Goal: Task Accomplishment & Management: Use online tool/utility

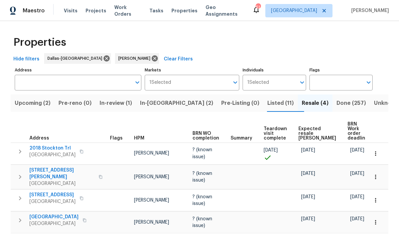
click at [279, 100] on span "Done (257)" at bounding box center [351, 103] width 29 height 9
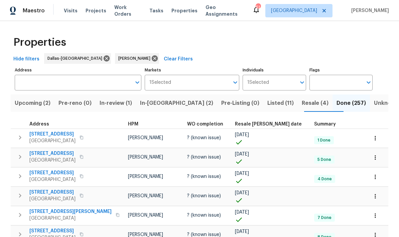
click at [264, 123] on span "Resale COE date" at bounding box center [268, 124] width 67 height 5
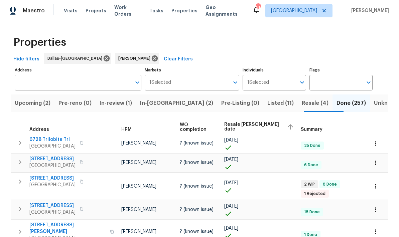
click at [252, 126] on span "Resale COE date" at bounding box center [252, 126] width 57 height 9
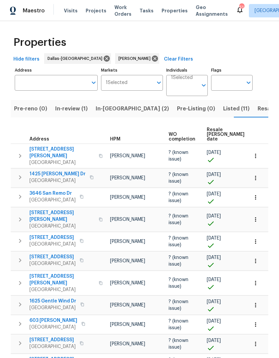
scroll to position [0, 46]
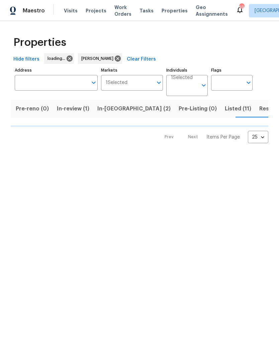
scroll to position [0, 46]
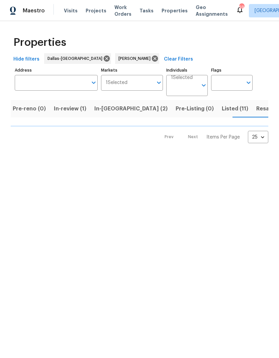
click at [67, 110] on span "In-review (1)" at bounding box center [70, 108] width 32 height 9
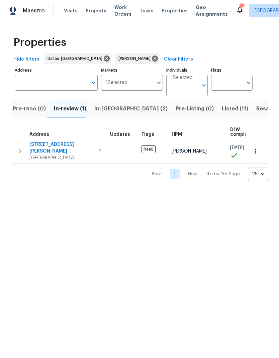
click at [108, 111] on span "In-reno (2)" at bounding box center [130, 108] width 73 height 9
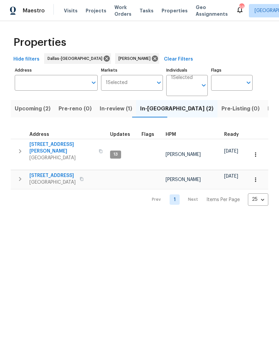
click at [36, 106] on span "Upcoming (2)" at bounding box center [33, 108] width 36 height 9
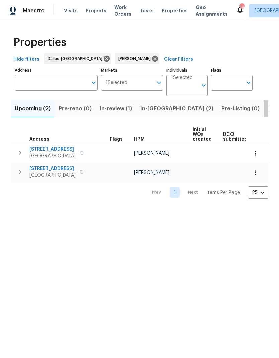
click at [268, 109] on span "Listed (11)" at bounding box center [281, 108] width 26 height 9
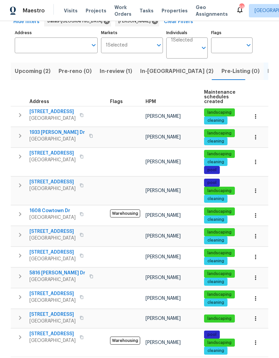
scroll to position [37, 0]
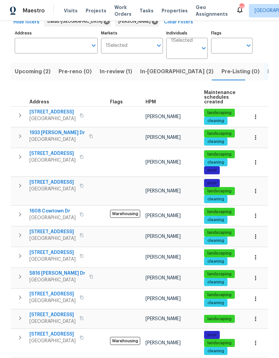
click at [257, 297] on icon "button" at bounding box center [255, 298] width 7 height 7
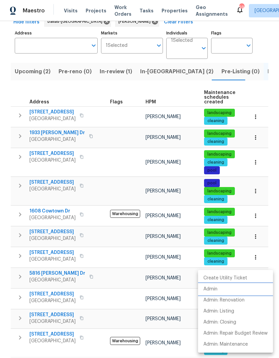
click at [219, 290] on li "Admin" at bounding box center [235, 289] width 75 height 11
click at [154, 287] on div at bounding box center [139, 179] width 279 height 358
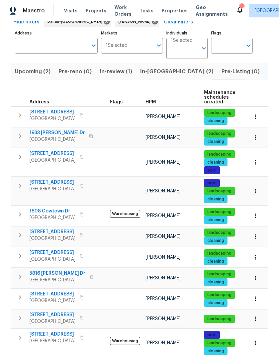
scroll to position [0, 0]
click at [46, 273] on span "5816 [PERSON_NAME] Dr" at bounding box center [57, 273] width 56 height 7
click at [149, 69] on span "In-reno (2)" at bounding box center [176, 71] width 73 height 9
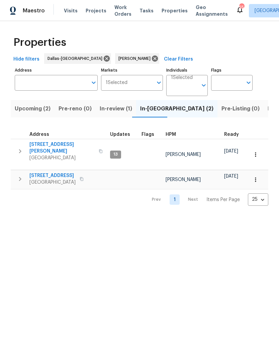
click at [268, 109] on span "Listed (11)" at bounding box center [281, 108] width 26 height 9
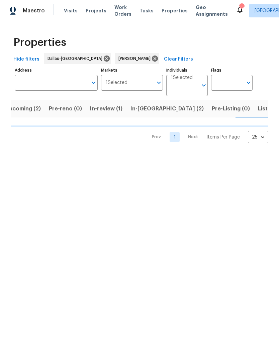
scroll to position [0, 10]
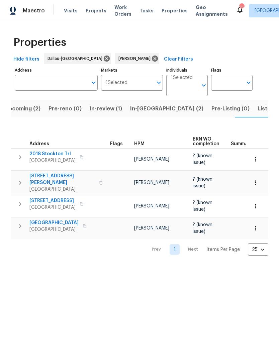
click at [256, 227] on icon "button" at bounding box center [255, 228] width 7 height 7
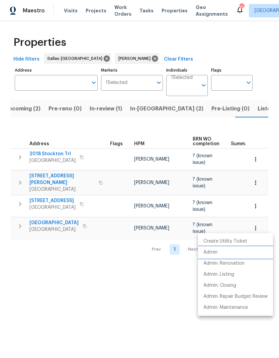
click at [215, 253] on p "Admin" at bounding box center [210, 252] width 14 height 7
click at [137, 286] on div at bounding box center [139, 179] width 279 height 358
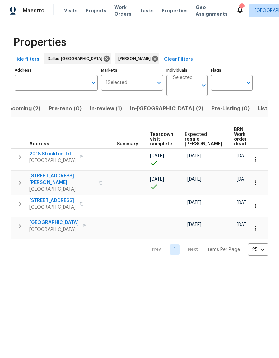
scroll to position [0, 114]
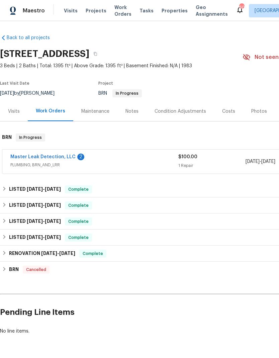
click at [45, 156] on link "Master Leak Detection, LLC" at bounding box center [42, 157] width 65 height 5
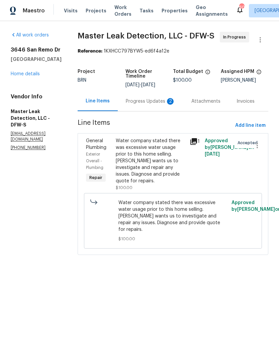
click at [151, 105] on div "Progress Updates 2" at bounding box center [151, 101] width 50 height 7
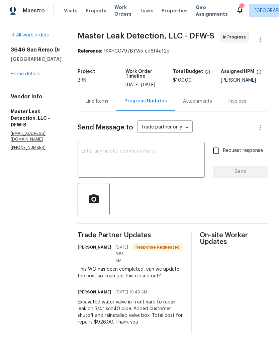
click at [103, 105] on div "Line Items" at bounding box center [97, 101] width 23 height 7
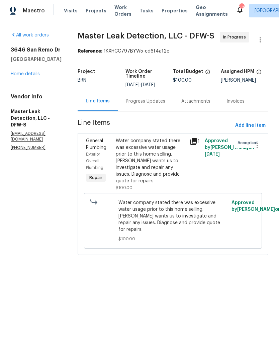
click at [164, 164] on div "Water company stated there was excessive water usage prior to this home selling…" at bounding box center [151, 160] width 70 height 47
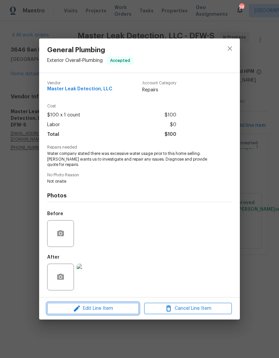
click at [119, 306] on span "Edit Line Item" at bounding box center [93, 308] width 88 height 8
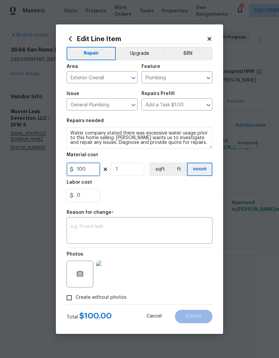
click at [91, 171] on input "100" at bounding box center [83, 169] width 33 height 13
type input "926"
click at [169, 200] on div "0" at bounding box center [140, 195] width 146 height 13
click at [157, 225] on textarea at bounding box center [140, 231] width 138 height 14
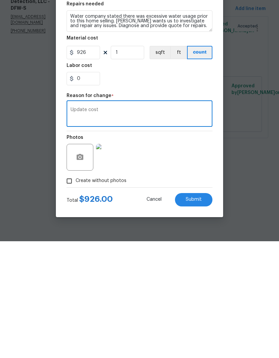
type textarea "Update cost"
click at [164, 189] on div "0" at bounding box center [140, 195] width 146 height 13
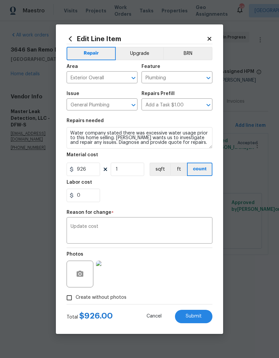
click at [195, 318] on span "Submit" at bounding box center [194, 316] width 16 height 5
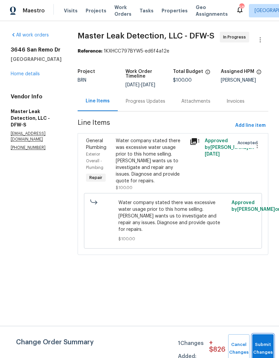
click at [267, 346] on button "Submit Changes" at bounding box center [262, 348] width 21 height 29
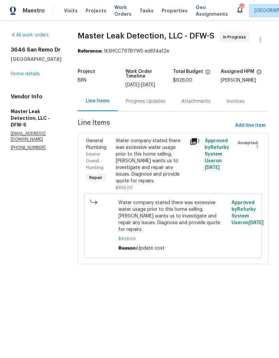
click at [29, 76] on link "Home details" at bounding box center [25, 74] width 29 height 5
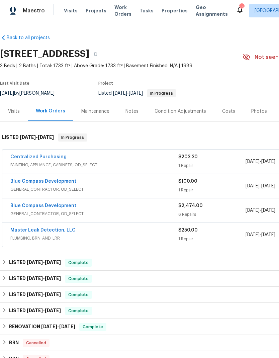
click at [38, 183] on link "Blue Compass Development" at bounding box center [43, 181] width 66 height 5
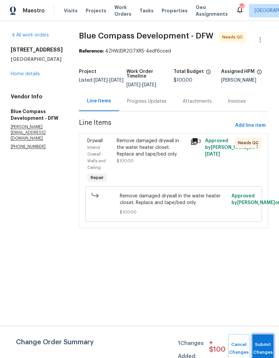
click at [262, 347] on button "Submit Changes" at bounding box center [262, 348] width 21 height 29
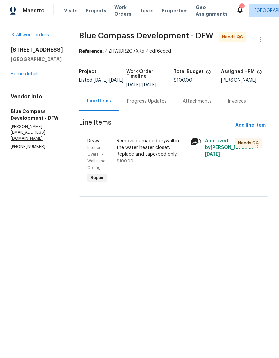
click at [165, 158] on div "Remove damaged drywall in the water heater closet. Replace and tape/bed only." at bounding box center [152, 147] width 70 height 20
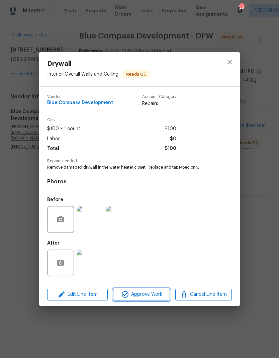
click at [149, 295] on span "Approve Work" at bounding box center [141, 294] width 53 height 8
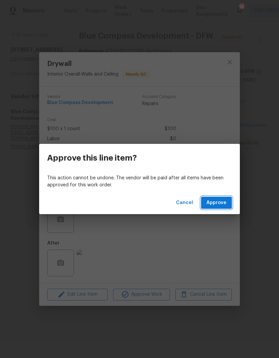
click at [217, 204] on span "Approve" at bounding box center [216, 203] width 20 height 8
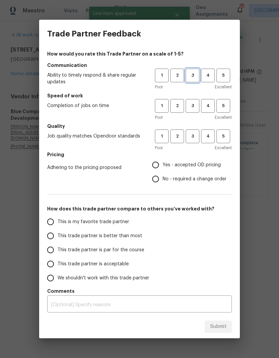
click at [191, 73] on span "3" at bounding box center [192, 76] width 12 height 8
click at [195, 107] on span "3" at bounding box center [192, 106] width 12 height 8
click at [196, 142] on button "3" at bounding box center [193, 136] width 14 height 14
click at [160, 164] on input "Yes - accepted OD pricing" at bounding box center [156, 165] width 14 height 14
radio input "true"
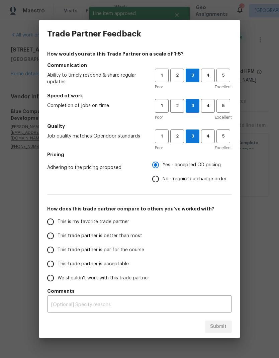
click at [49, 252] on input "This trade partner is par for the course" at bounding box center [50, 250] width 14 height 14
click at [217, 332] on button "Submit" at bounding box center [218, 326] width 27 height 12
radio input "true"
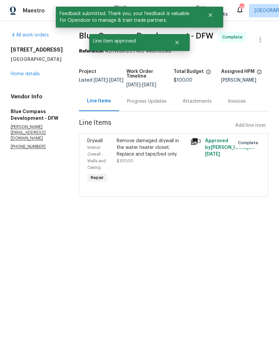
click at [28, 70] on div "2805 Monthaven Dr Arlington, TX 76001 Home details" at bounding box center [37, 61] width 52 height 31
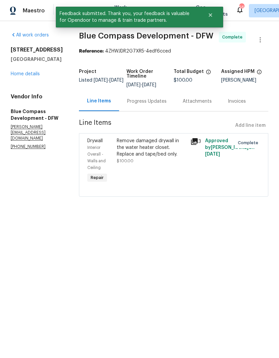
click at [25, 74] on link "Home details" at bounding box center [25, 74] width 29 height 5
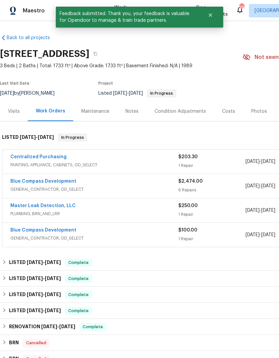
click at [37, 156] on link "Centralized Purchasing" at bounding box center [38, 157] width 56 height 5
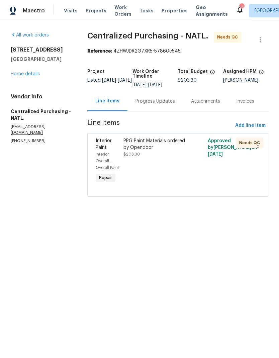
click at [159, 141] on div "PPG Paint Materials ordered by Opendoor" at bounding box center [156, 143] width 66 height 13
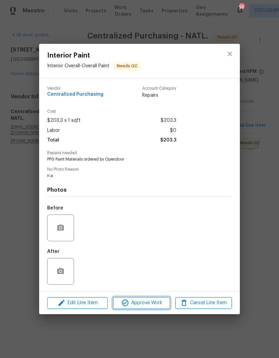
click at [150, 303] on span "Approve Work" at bounding box center [141, 303] width 53 height 8
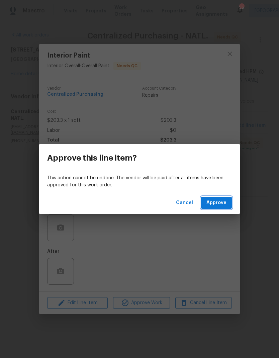
click at [224, 202] on span "Approve" at bounding box center [216, 203] width 20 height 8
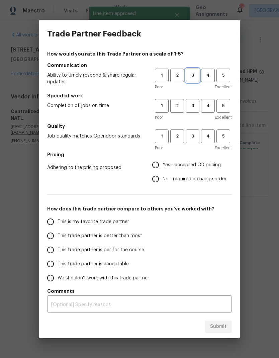
click at [189, 75] on span "3" at bounding box center [192, 76] width 12 height 8
click at [194, 130] on button "3" at bounding box center [193, 136] width 14 height 14
click at [159, 164] on input "Yes - accepted OD pricing" at bounding box center [156, 165] width 14 height 14
radio input "true"
click at [51, 237] on input "This trade partner is better than most" at bounding box center [50, 236] width 14 height 14
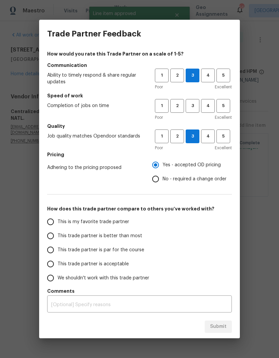
radio input "false"
click at [51, 252] on input "This trade partner is par for the course" at bounding box center [50, 250] width 14 height 14
click at [189, 102] on button "3" at bounding box center [193, 106] width 14 height 14
radio input "true"
click at [223, 324] on span "Submit" at bounding box center [218, 326] width 16 height 8
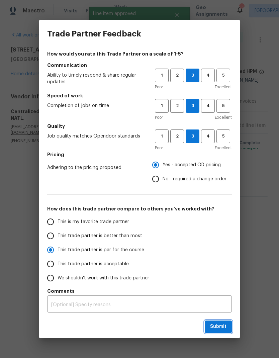
radio input "false"
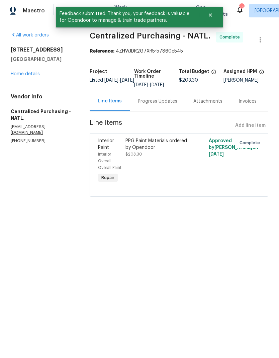
click at [26, 73] on link "Home details" at bounding box center [25, 74] width 29 height 5
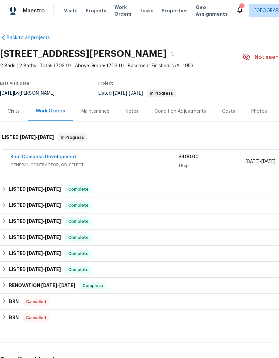
click at [61, 159] on link "Blue Compass Development" at bounding box center [43, 157] width 66 height 5
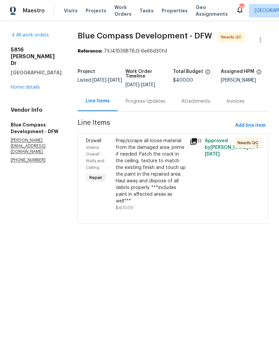
click at [154, 105] on div "Progress Updates" at bounding box center [145, 101] width 39 height 7
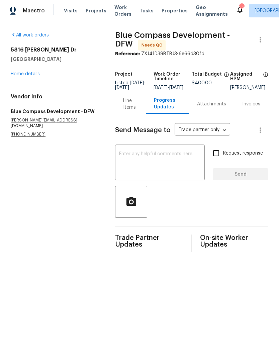
click at [132, 109] on div "Line Items" at bounding box center [130, 103] width 15 height 13
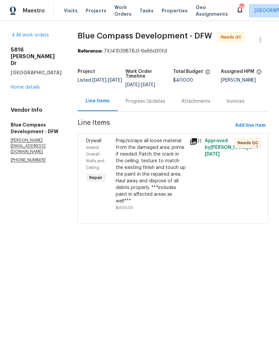
click at [175, 189] on div "Prep/scrape all loose material from the damaged area; prime if needed. Patch th…" at bounding box center [151, 170] width 70 height 67
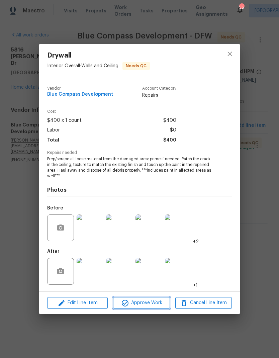
click at [149, 303] on span "Approve Work" at bounding box center [141, 303] width 53 height 8
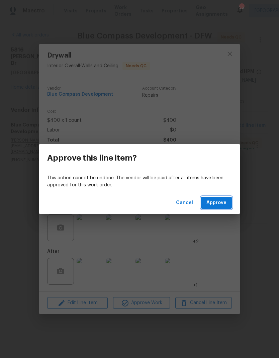
click at [217, 206] on span "Approve" at bounding box center [216, 203] width 20 height 8
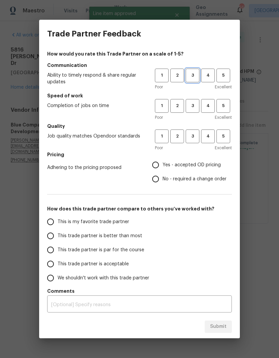
click at [194, 74] on span "3" at bounding box center [192, 76] width 12 height 8
click at [197, 100] on button "3" at bounding box center [193, 106] width 14 height 14
click at [192, 141] on button "3" at bounding box center [193, 136] width 14 height 14
click at [156, 165] on input "Yes - accepted OD pricing" at bounding box center [156, 165] width 14 height 14
radio input "true"
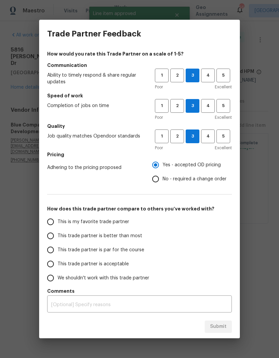
click at [48, 244] on input "This trade partner is par for the course" at bounding box center [50, 250] width 14 height 14
click at [222, 330] on span "Submit" at bounding box center [218, 326] width 16 height 8
radio input "true"
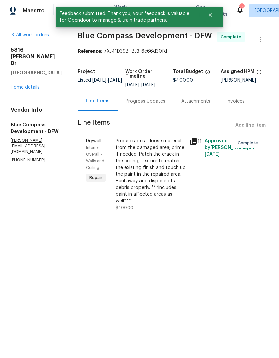
click at [34, 85] on link "Home details" at bounding box center [25, 87] width 29 height 5
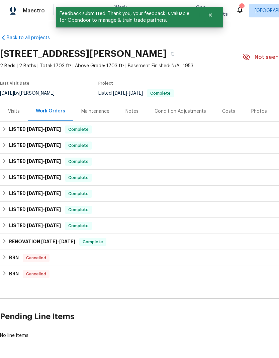
scroll to position [0, 0]
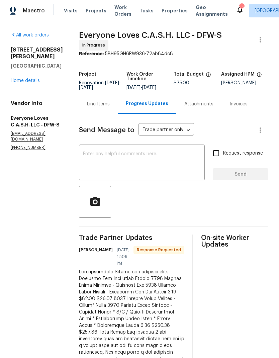
click at [110, 101] on div "Line Items" at bounding box center [98, 104] width 23 height 7
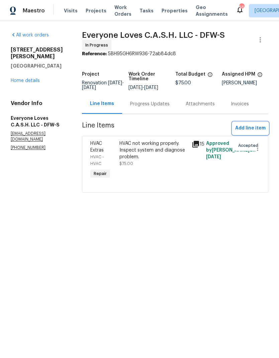
click at [252, 130] on span "Add line item" at bounding box center [250, 128] width 30 height 8
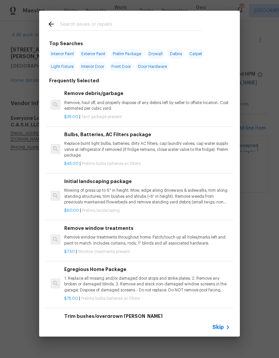
click at [113, 21] on input "text" at bounding box center [131, 25] width 142 height 10
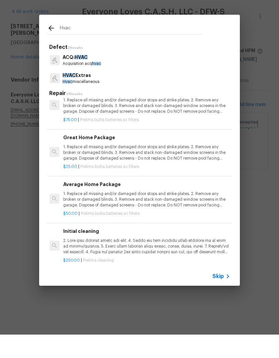
scroll to position [696, 1]
type input "HVAC"
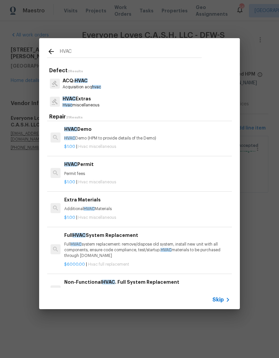
scroll to position [70, 0]
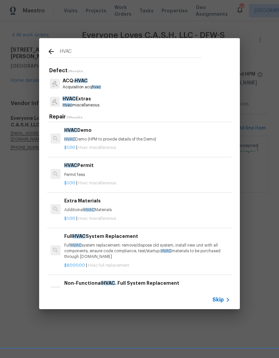
click at [191, 250] on p "Full HVAC system replacement: remove/dispose old system, install new unit with …" at bounding box center [147, 251] width 166 height 17
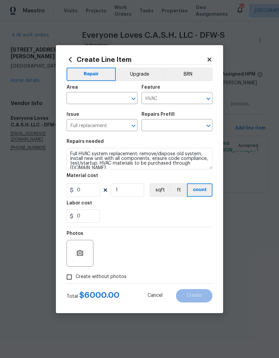
type input "Full HVAC System Replacement $6,000.00"
type input "6000"
click at [99, 100] on input "text" at bounding box center [93, 99] width 52 height 10
click at [79, 113] on li "HVAC" at bounding box center [102, 113] width 71 height 11
type input "HVAC"
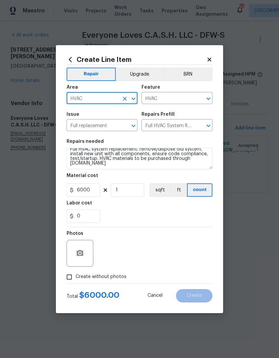
scroll to position [5, 0]
click at [94, 193] on input "6000" at bounding box center [83, 189] width 33 height 13
type input "5149"
click at [187, 218] on div "0" at bounding box center [140, 215] width 146 height 13
click at [67, 277] on input "Create without photos" at bounding box center [69, 277] width 13 height 13
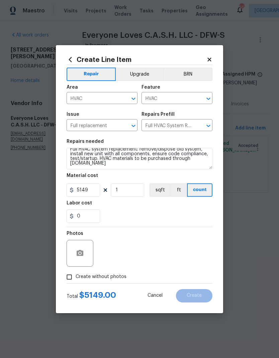
checkbox input "true"
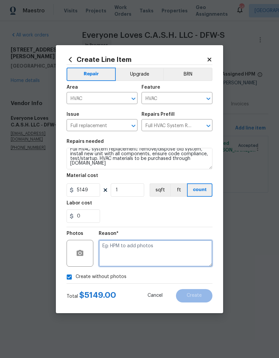
click at [183, 252] on textarea at bounding box center [156, 253] width 114 height 27
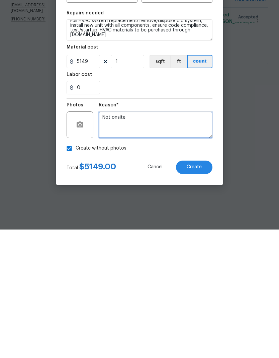
type textarea "Not onsite"
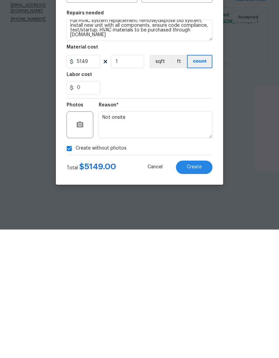
click at [175, 209] on div "0" at bounding box center [140, 215] width 146 height 13
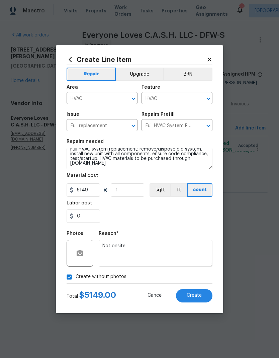
click at [193, 297] on span "Create" at bounding box center [194, 295] width 15 height 5
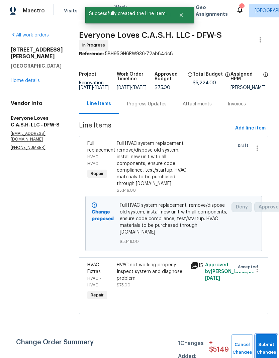
click at [267, 344] on button "Submit Changes" at bounding box center [266, 348] width 21 height 29
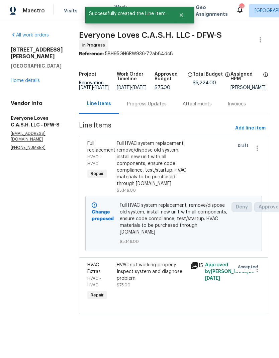
click at [160, 107] on div "Progress Updates" at bounding box center [146, 104] width 39 height 7
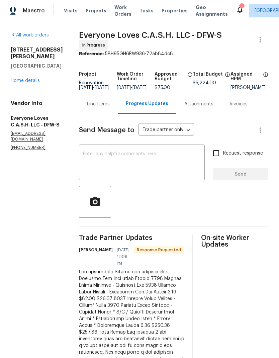
click at [173, 164] on textarea at bounding box center [142, 163] width 118 height 23
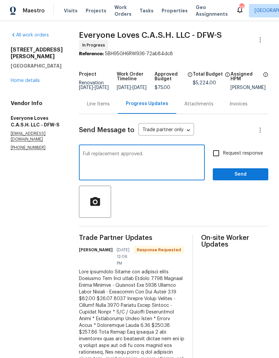
type textarea "Full replacement approved."
click at [222, 158] on input "Request response" at bounding box center [216, 153] width 14 height 14
checkbox input "true"
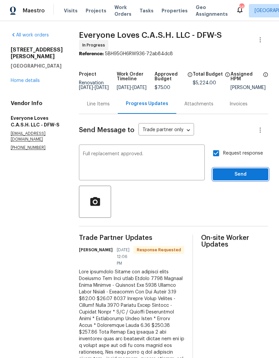
click at [241, 179] on span "Send" at bounding box center [240, 174] width 45 height 8
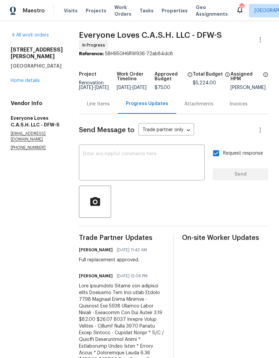
click at [28, 46] on div "6720 Craig St Fort Worth, TX 76112 Home details" at bounding box center [37, 64] width 52 height 37
click at [27, 78] on link "Home details" at bounding box center [25, 80] width 29 height 5
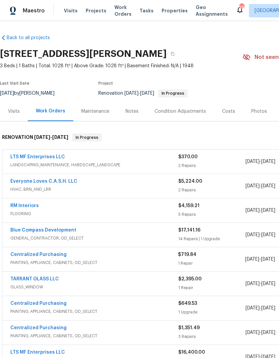
click at [228, 111] on div "Costs" at bounding box center [228, 111] width 13 height 7
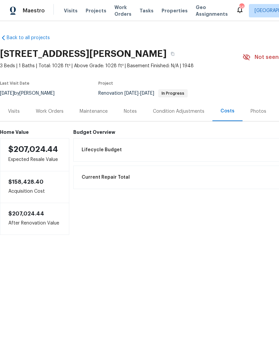
click at [52, 112] on div "Work Orders" at bounding box center [50, 111] width 28 height 7
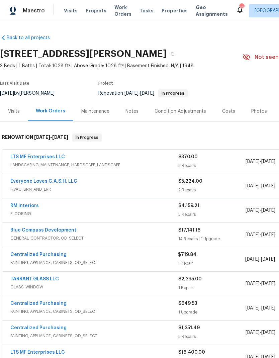
click at [35, 155] on link "LTS MF Enterprises LLC" at bounding box center [37, 157] width 55 height 5
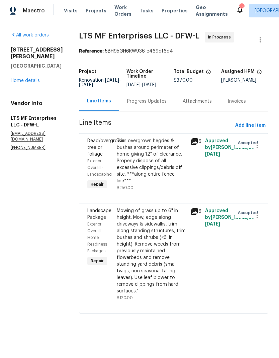
click at [141, 154] on div "Trim overgrown hegdes & bushes around perimeter of home giving 12" of clearance…" at bounding box center [152, 160] width 70 height 47
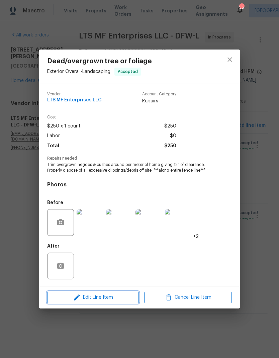
click at [126, 296] on span "Edit Line Item" at bounding box center [93, 297] width 88 height 8
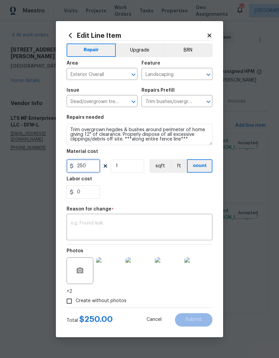
click at [90, 170] on input "250" at bounding box center [83, 165] width 33 height 13
type input "975"
click at [175, 222] on textarea at bounding box center [140, 228] width 138 height 14
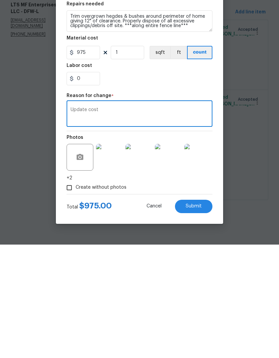
type textarea "Update cost"
click at [169, 185] on div "0" at bounding box center [140, 191] width 146 height 13
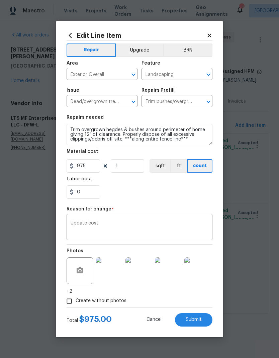
click at [198, 318] on span "Submit" at bounding box center [194, 319] width 16 height 5
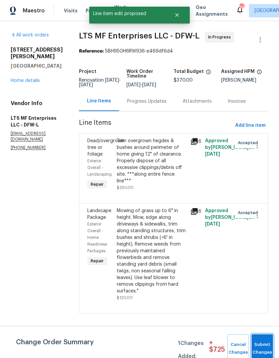
click at [266, 345] on button "Submit Changes" at bounding box center [262, 348] width 21 height 29
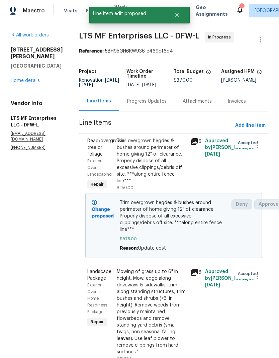
click at [14, 83] on link "Home details" at bounding box center [25, 80] width 29 height 5
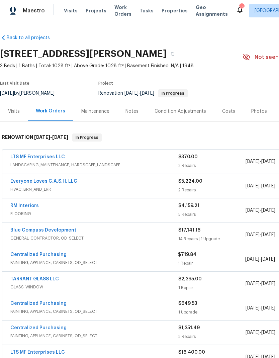
scroll to position [0, 0]
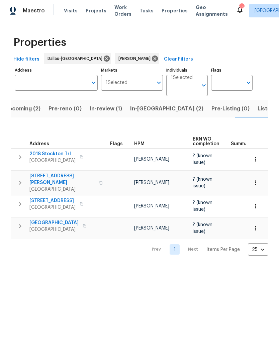
click at [145, 107] on span "In-reno (2)" at bounding box center [166, 108] width 73 height 9
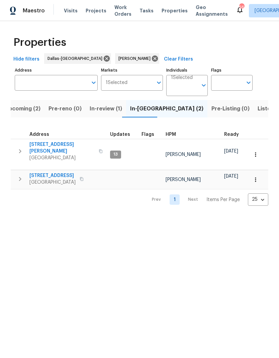
click at [36, 107] on span "Upcoming (2)" at bounding box center [23, 108] width 36 height 9
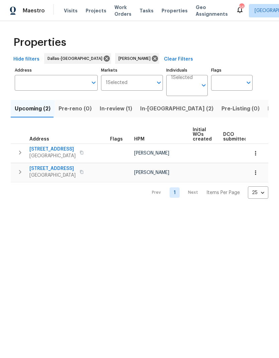
click at [66, 148] on span "928 Shady Oaks Dr" at bounding box center [52, 149] width 46 height 7
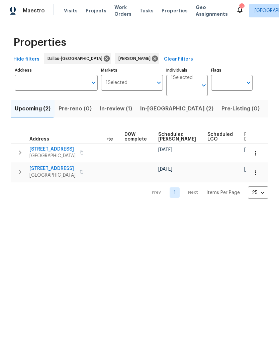
scroll to position [0, 168]
click at [264, 117] on button "Listed (11)" at bounding box center [281, 108] width 34 height 17
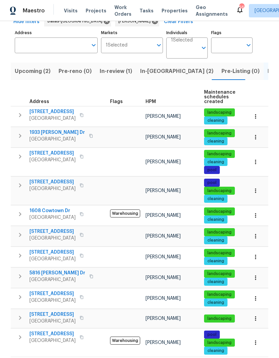
scroll to position [37, 0]
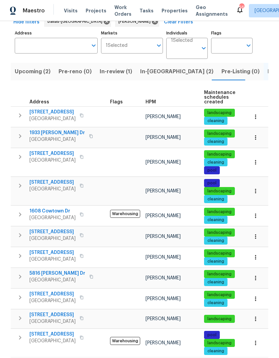
click at [252, 237] on icon "button" at bounding box center [255, 236] width 7 height 7
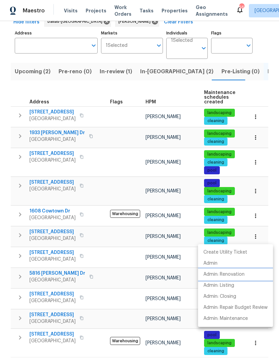
click at [236, 274] on p "Admin: Renovation" at bounding box center [223, 274] width 41 height 7
click at [135, 286] on div at bounding box center [139, 179] width 279 height 358
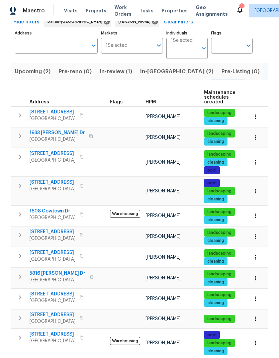
click at [256, 236] on icon "button" at bounding box center [255, 236] width 7 height 7
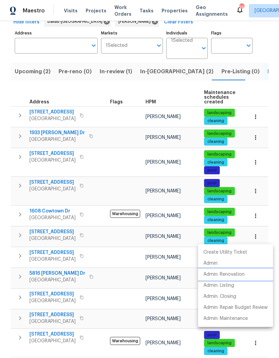
click at [242, 273] on p "Admin: Renovation" at bounding box center [223, 274] width 41 height 7
click at [143, 277] on div at bounding box center [139, 179] width 279 height 358
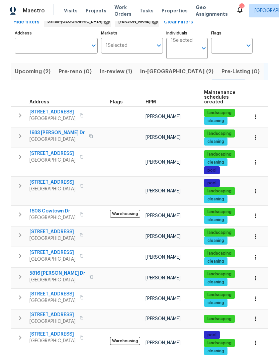
scroll to position [0, 0]
click at [49, 151] on span "2206 Hunter Place Ln" at bounding box center [52, 153] width 46 height 7
click at [68, 113] on span "2201 Shady Meadow Ct" at bounding box center [52, 112] width 46 height 7
click at [45, 311] on span "925 Old Mill Cir" at bounding box center [52, 314] width 46 height 7
click at [20, 314] on icon "button" at bounding box center [20, 318] width 8 height 8
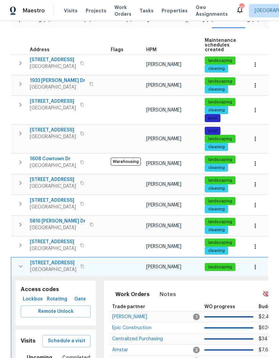
scroll to position [95, 0]
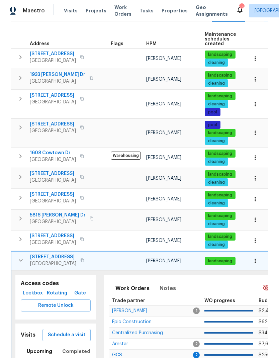
click at [81, 331] on span "Schedule a visit" at bounding box center [66, 335] width 37 height 8
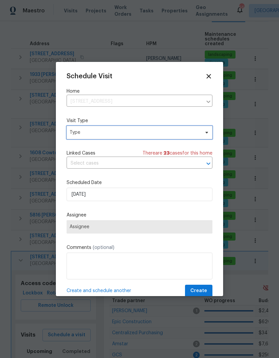
click at [124, 134] on span "Type" at bounding box center [135, 132] width 130 height 7
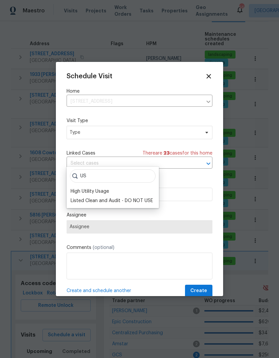
type input "U"
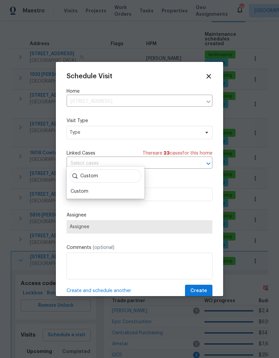
type input "Custom"
click at [81, 188] on div "Custom" at bounding box center [80, 191] width 18 height 7
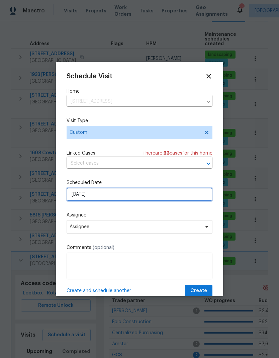
click at [79, 191] on input "9/29/2025" at bounding box center [140, 194] width 146 height 13
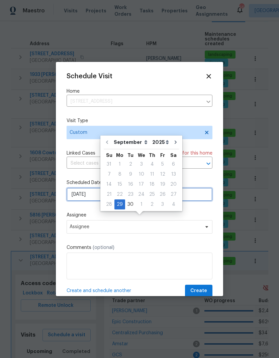
click at [78, 193] on input "9/29/2025" at bounding box center [140, 194] width 146 height 13
click at [79, 211] on div "Schedule Visit Home 925 Old Mill Cir, Irving, TX 75061 ​ Visit Type Custom Link…" at bounding box center [140, 185] width 146 height 224
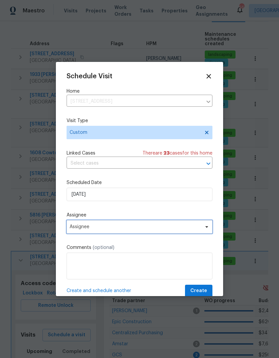
click at [86, 224] on span "Assignee" at bounding box center [140, 226] width 146 height 13
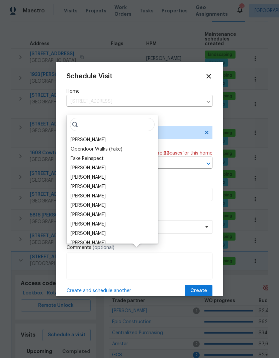
click at [94, 136] on div "[PERSON_NAME]" at bounding box center [88, 139] width 35 height 7
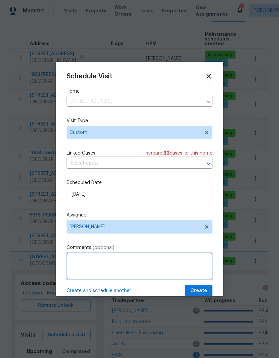
click at [119, 265] on textarea at bounding box center [140, 266] width 146 height 27
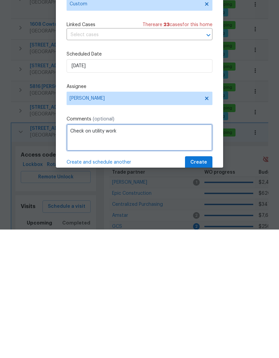
type textarea "Check on utility work"
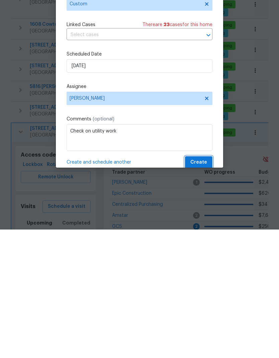
click at [202, 287] on span "Create" at bounding box center [198, 291] width 17 height 8
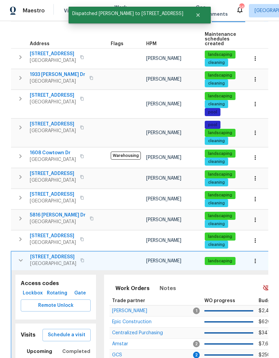
click at [22, 256] on icon "button" at bounding box center [21, 260] width 8 height 8
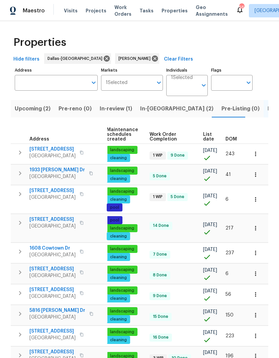
scroll to position [0, 97]
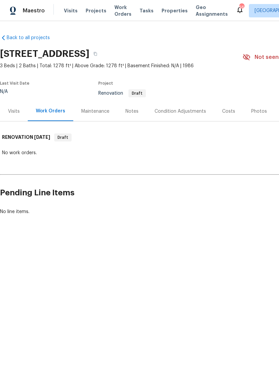
click at [19, 111] on div "Visits" at bounding box center [14, 111] width 12 height 7
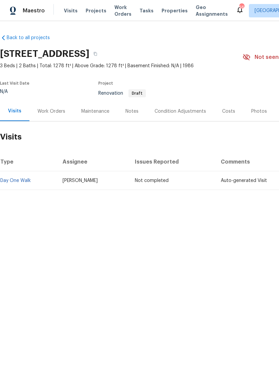
click at [50, 109] on div "Work Orders" at bounding box center [51, 111] width 28 height 7
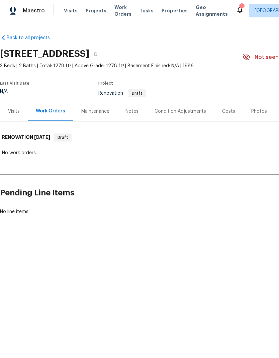
click at [18, 113] on div "Visits" at bounding box center [14, 111] width 12 height 7
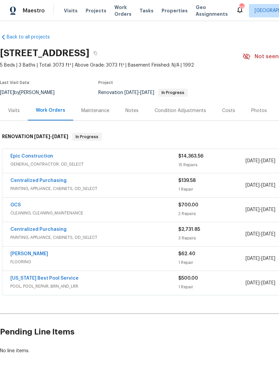
scroll to position [1, 0]
click at [36, 157] on link "Epic Construction" at bounding box center [31, 156] width 43 height 5
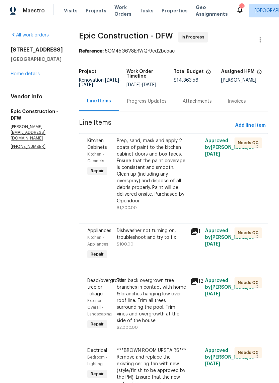
click at [148, 161] on div "Prep, sand, mask and apply 2 coats of paint to the kitchen cabinet doors and bo…" at bounding box center [152, 170] width 70 height 67
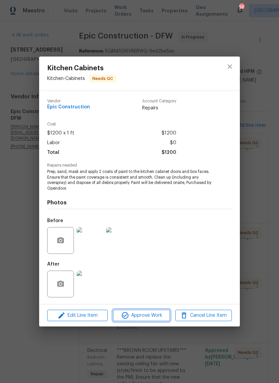
click at [152, 321] on button "Approve Work" at bounding box center [141, 316] width 57 height 12
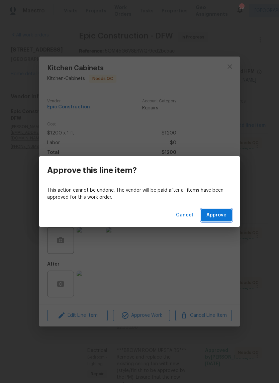
click at [218, 217] on span "Approve" at bounding box center [216, 215] width 20 height 8
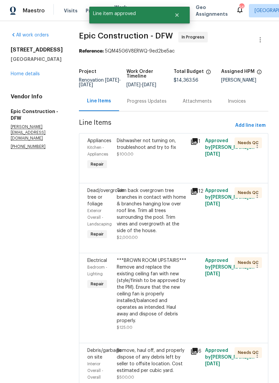
click at [142, 144] on div "Dishwasher not turning on, troubleshoot and try to fix" at bounding box center [152, 143] width 70 height 13
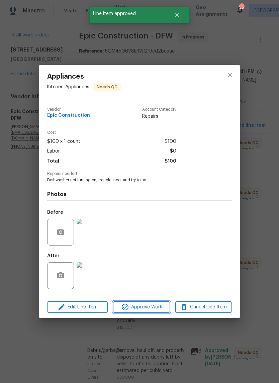
click at [158, 303] on button "Approve Work" at bounding box center [141, 307] width 57 height 12
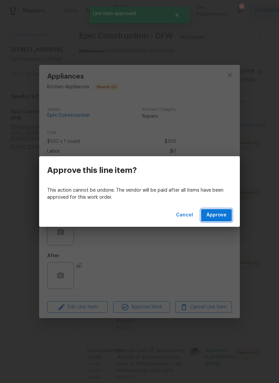
click at [215, 213] on span "Approve" at bounding box center [216, 215] width 20 height 8
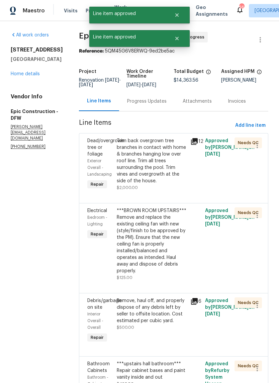
click at [140, 149] on div "Trim back overgrown tree branches in contact with home & branches hanging low o…" at bounding box center [152, 160] width 70 height 47
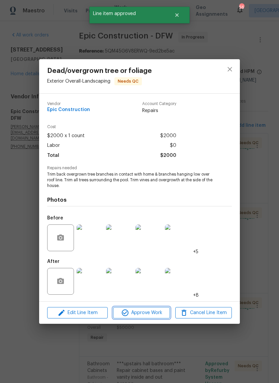
click at [145, 309] on span "Approve Work" at bounding box center [141, 313] width 53 height 8
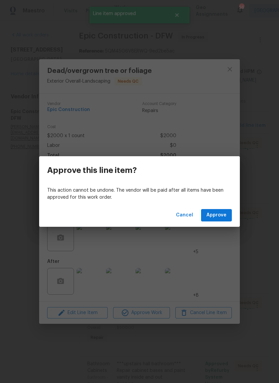
click at [219, 216] on span "Approve" at bounding box center [216, 215] width 20 height 8
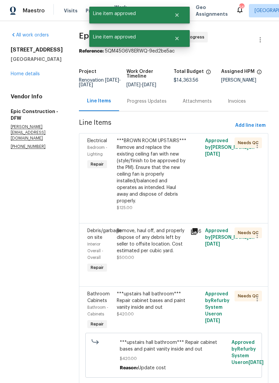
click at [148, 153] on div "***BROWN ROOM UPSTAIRS*** Remove and replace the existing ceiling fan with new …" at bounding box center [152, 170] width 70 height 67
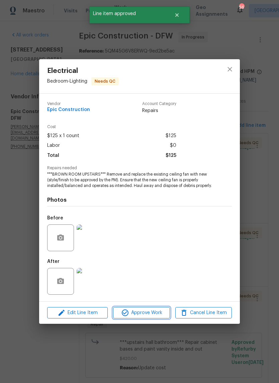
click at [149, 313] on span "Approve Work" at bounding box center [141, 313] width 53 height 8
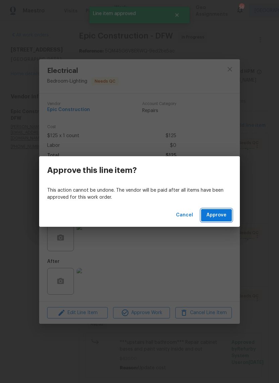
click at [218, 216] on span "Approve" at bounding box center [216, 215] width 20 height 8
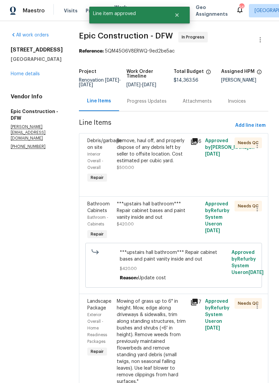
click at [160, 149] on div "Remove, haul off, and properly dispose of any debris left by seller to offsite …" at bounding box center [152, 150] width 70 height 27
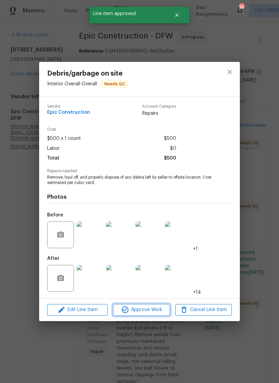
click at [146, 307] on span "Approve Work" at bounding box center [141, 310] width 53 height 8
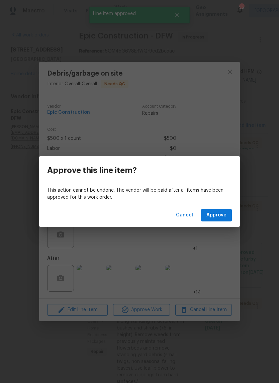
click at [219, 216] on span "Approve" at bounding box center [216, 215] width 20 height 8
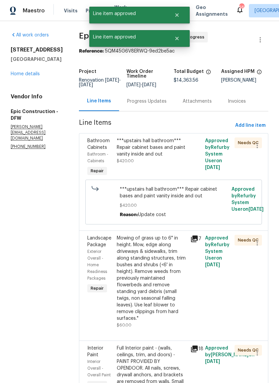
click at [146, 156] on div "***upstairs hall bathroom*** Repair cabinet bases and paint vanity inside and o…" at bounding box center [152, 147] width 70 height 20
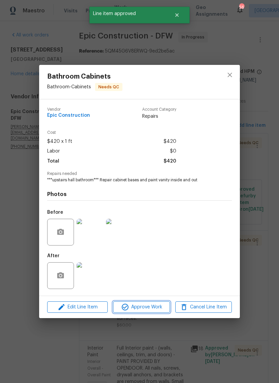
click at [150, 307] on span "Approve Work" at bounding box center [141, 307] width 53 height 8
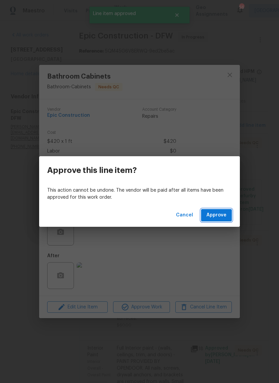
click at [221, 217] on span "Approve" at bounding box center [216, 215] width 20 height 8
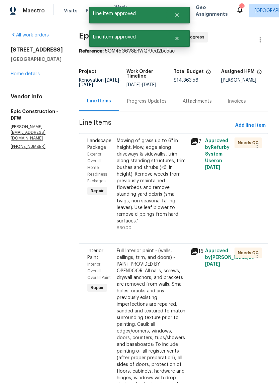
click at [148, 179] on div "Mowing of grass up to 6" in height. Mow, edge along driveways & sidewalks, trim…" at bounding box center [152, 180] width 70 height 87
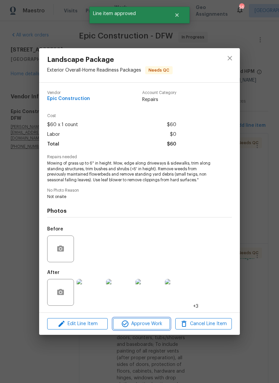
click at [148, 324] on span "Approve Work" at bounding box center [141, 324] width 53 height 8
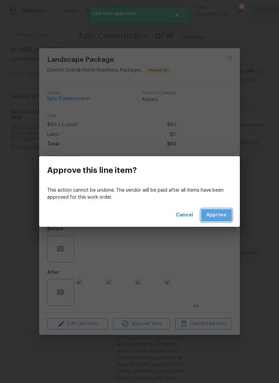
click at [222, 215] on span "Approve" at bounding box center [216, 215] width 20 height 8
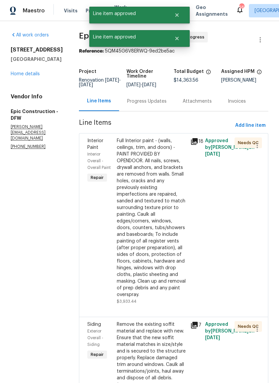
click at [146, 154] on div "Full Interior paint - (walls, ceilings, trim, and doors) - PAINT PROVIDED BY OP…" at bounding box center [152, 217] width 70 height 161
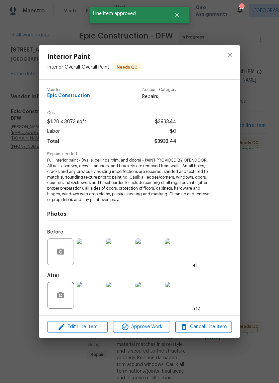
click at [146, 326] on span "Approve Work" at bounding box center [141, 327] width 53 height 8
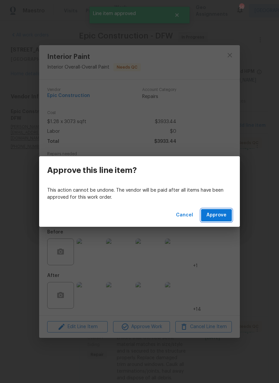
click at [222, 211] on button "Approve" at bounding box center [216, 215] width 31 height 12
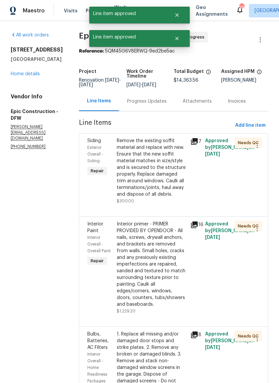
click at [153, 166] on div "Remove the existing soffit material and replace with new. Ensure that the new s…" at bounding box center [152, 167] width 70 height 60
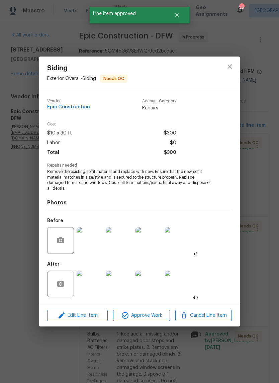
click at [153, 315] on span "Approve Work" at bounding box center [141, 315] width 53 height 8
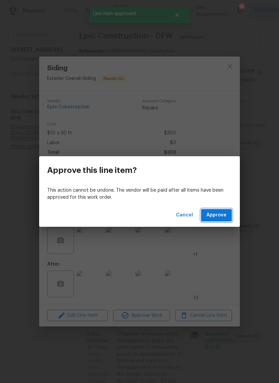
click at [225, 212] on span "Approve" at bounding box center [216, 215] width 20 height 8
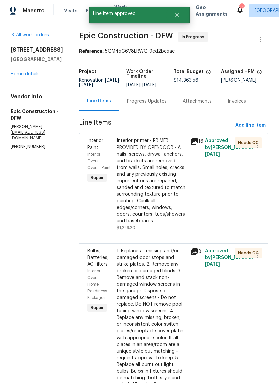
click at [153, 172] on div "Interior primer - PRIMER PROVIDED BY OPENDOOR - All nails, screws, drywall anch…" at bounding box center [152, 180] width 70 height 87
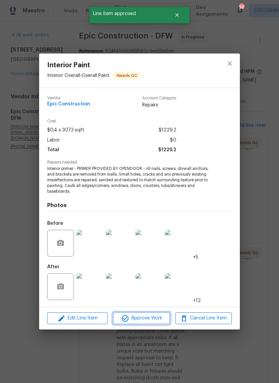
click at [146, 319] on span "Approve Work" at bounding box center [141, 318] width 53 height 8
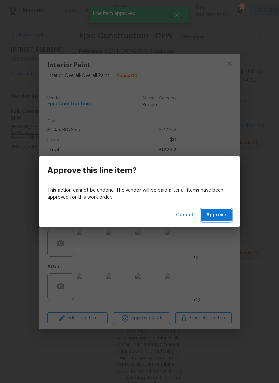
click at [216, 216] on span "Approve" at bounding box center [216, 215] width 20 height 8
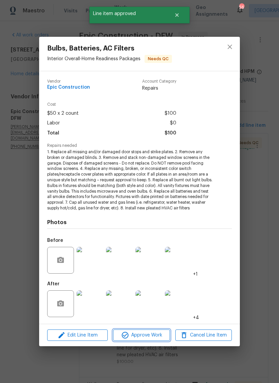
click at [147, 335] on span "Approve Work" at bounding box center [141, 335] width 53 height 8
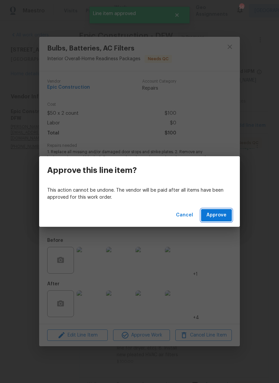
click at [221, 211] on span "Approve" at bounding box center [216, 215] width 20 height 8
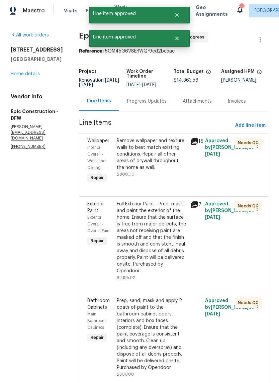
click at [150, 151] on div "Remove wallpaper and texture walls to best match existing conditions. Repair al…" at bounding box center [152, 153] width 70 height 33
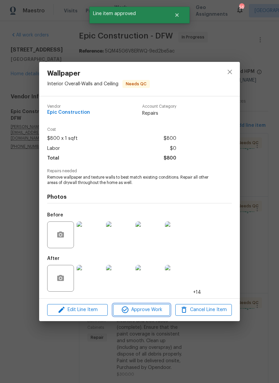
click at [147, 310] on span "Approve Work" at bounding box center [141, 310] width 53 height 8
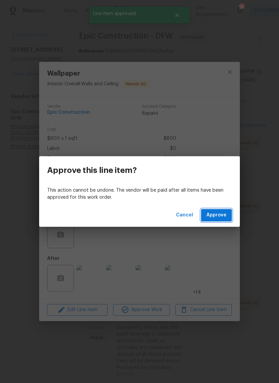
click at [219, 212] on span "Approve" at bounding box center [216, 215] width 20 height 8
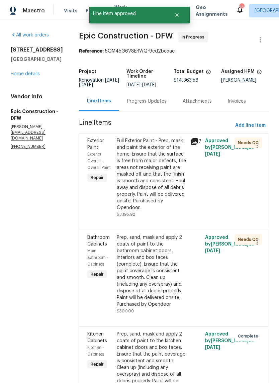
click at [150, 159] on div "Full Exterior Paint - Prep, mask and paint the exterior of the home. Ensure tha…" at bounding box center [152, 174] width 70 height 74
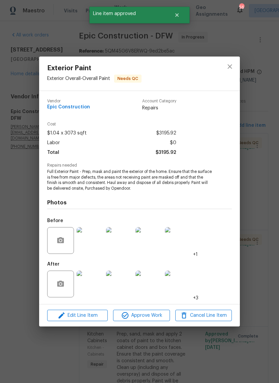
click at [150, 316] on span "Approve Work" at bounding box center [141, 315] width 53 height 8
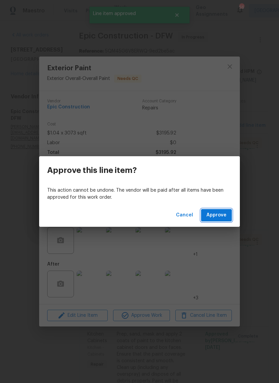
click at [222, 212] on span "Approve" at bounding box center [216, 215] width 20 height 8
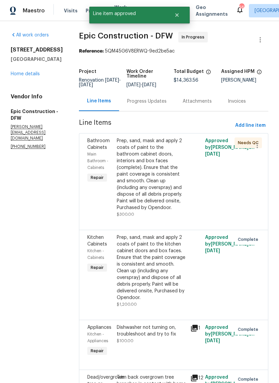
click at [149, 160] on div "Prep, sand, mask and apply 2 coats of paint to the bathroom cabinet doors, inte…" at bounding box center [152, 174] width 70 height 74
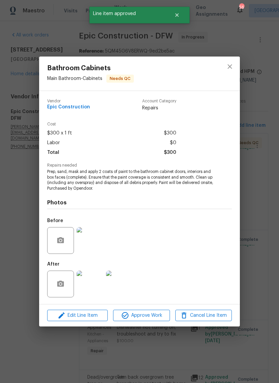
click at [148, 314] on span "Approve Work" at bounding box center [141, 315] width 53 height 8
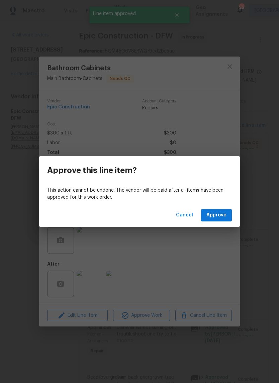
click at [219, 214] on span "Approve" at bounding box center [216, 215] width 20 height 8
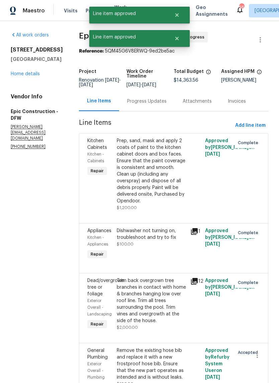
click at [143, 164] on div "Prep, sand, mask and apply 2 coats of paint to the kitchen cabinet doors and bo…" at bounding box center [152, 170] width 70 height 67
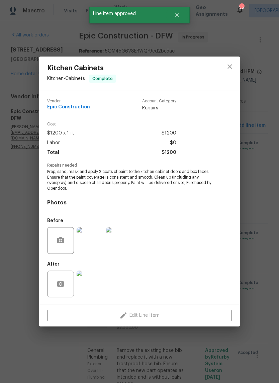
click at [147, 314] on div "Edit Line Item" at bounding box center [139, 315] width 201 height 22
click at [229, 66] on icon "close" at bounding box center [229, 66] width 4 height 4
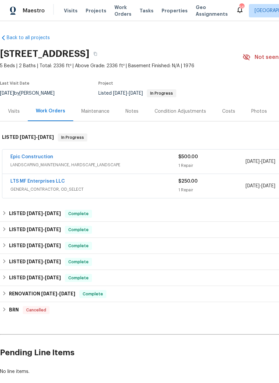
click at [35, 181] on link "LTS MF Enterprises LLC" at bounding box center [37, 181] width 55 height 5
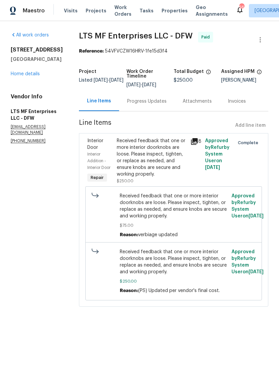
click at [23, 76] on link "Home details" at bounding box center [25, 74] width 29 height 5
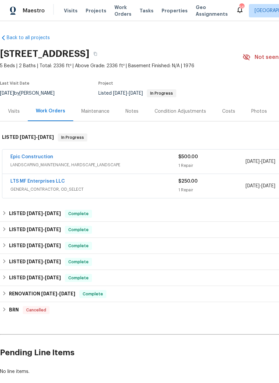
click at [31, 157] on link "Epic Construction" at bounding box center [31, 157] width 43 height 5
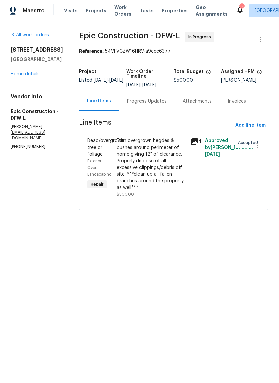
click at [24, 76] on link "Home details" at bounding box center [25, 74] width 29 height 5
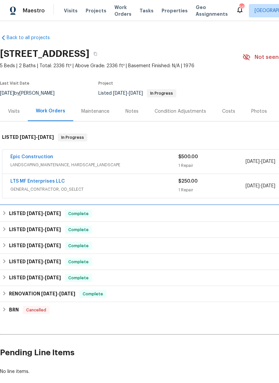
click at [6, 213] on icon at bounding box center [4, 213] width 5 height 5
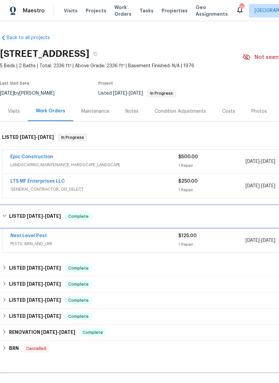
click at [7, 217] on div "LISTED 5/7/25 - 5/9/25 Complete" at bounding box center [189, 216] width 374 height 8
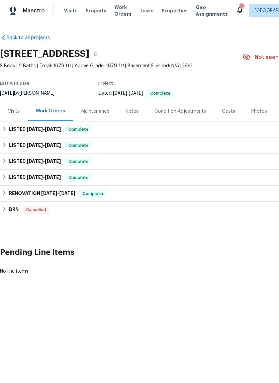
click at [16, 110] on div "Visits" at bounding box center [14, 111] width 12 height 7
